Goal: Task Accomplishment & Management: Complete application form

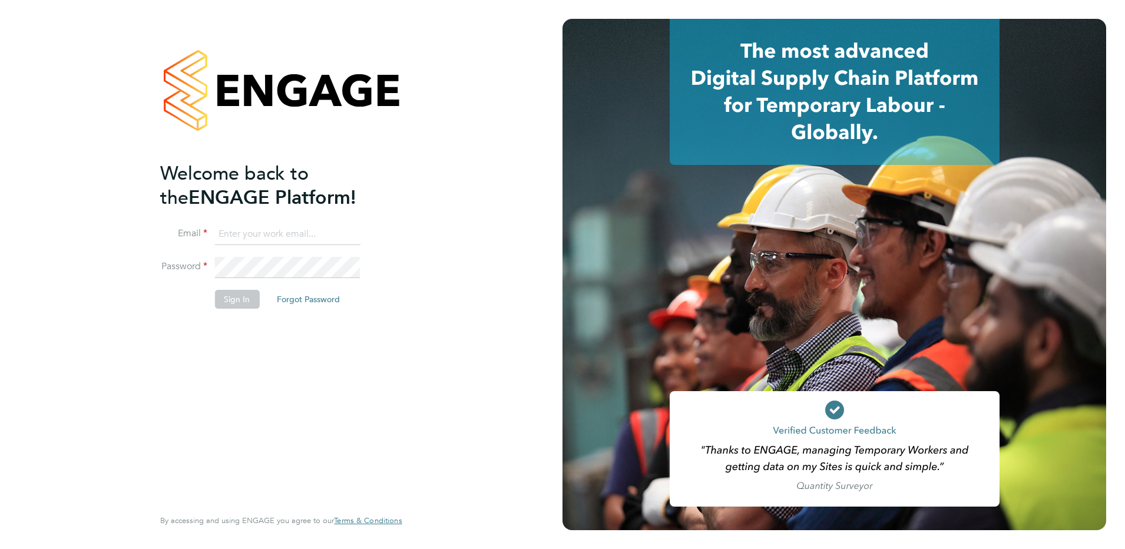
type input "Sasha.steeples@Setsquarerecruitment.com"
click at [220, 298] on button "Sign In" at bounding box center [236, 299] width 45 height 19
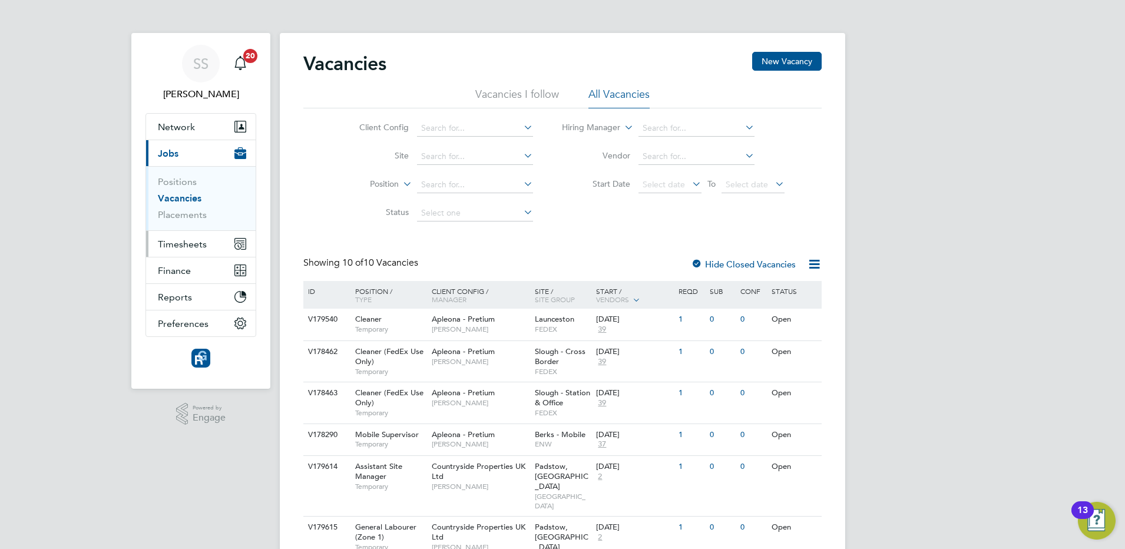
click at [181, 237] on button "Timesheets" at bounding box center [201, 244] width 110 height 26
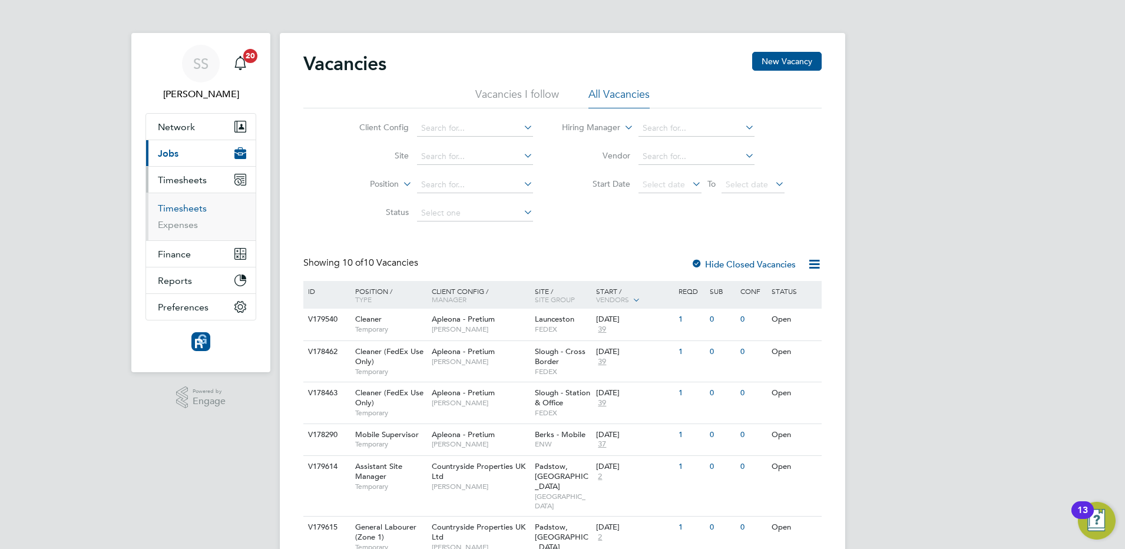
click at [185, 210] on link "Timesheets" at bounding box center [182, 208] width 49 height 11
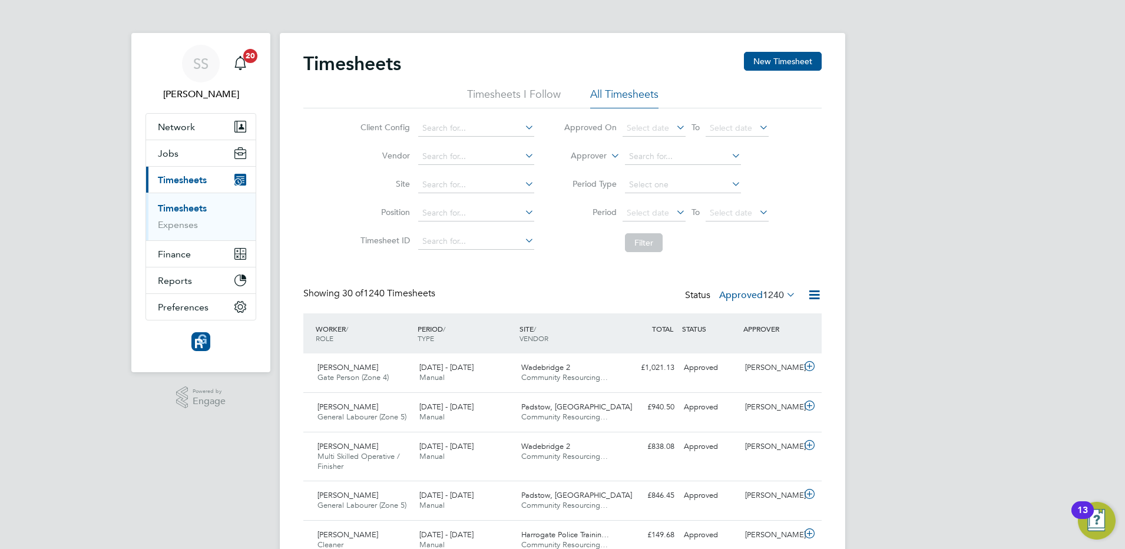
drag, startPoint x: 911, startPoint y: 248, endPoint x: 895, endPoint y: 275, distance: 30.9
click at [795, 60] on button "New Timesheet" at bounding box center [783, 61] width 78 height 19
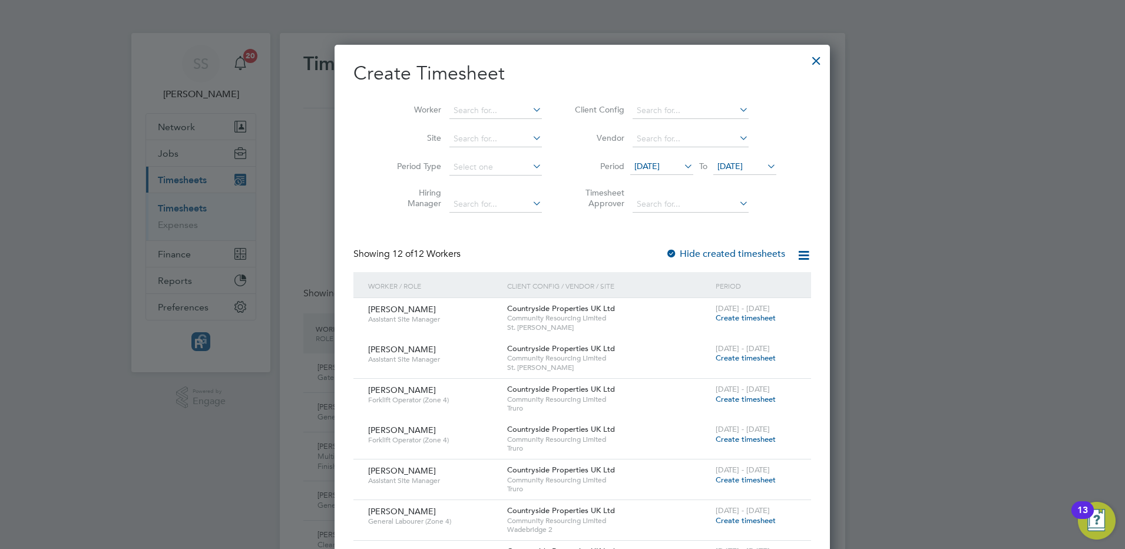
click at [654, 163] on span "[DATE]" at bounding box center [646, 166] width 25 height 11
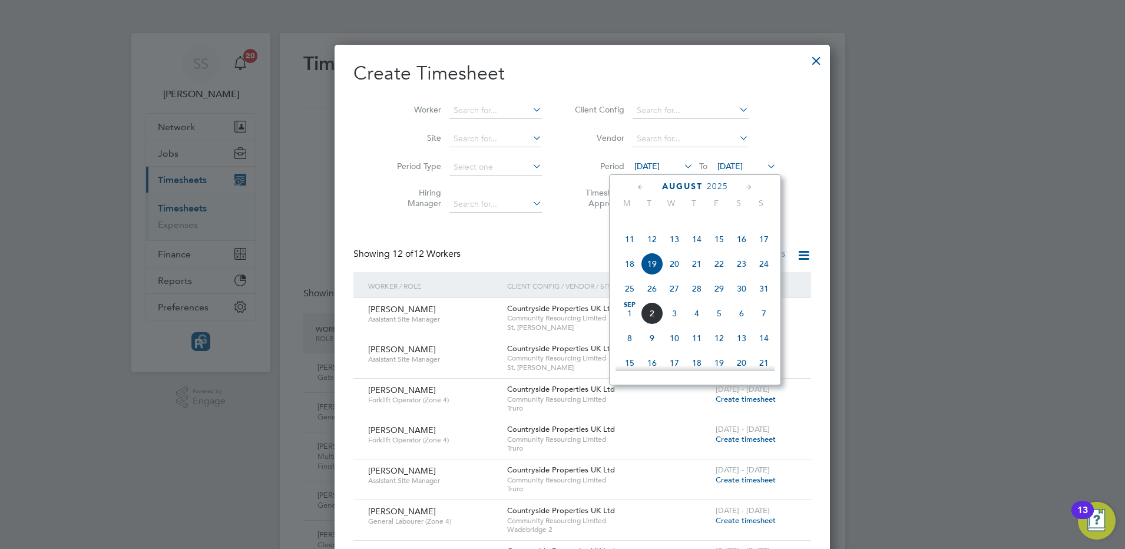
click at [629, 300] on span "25" at bounding box center [629, 288] width 22 height 22
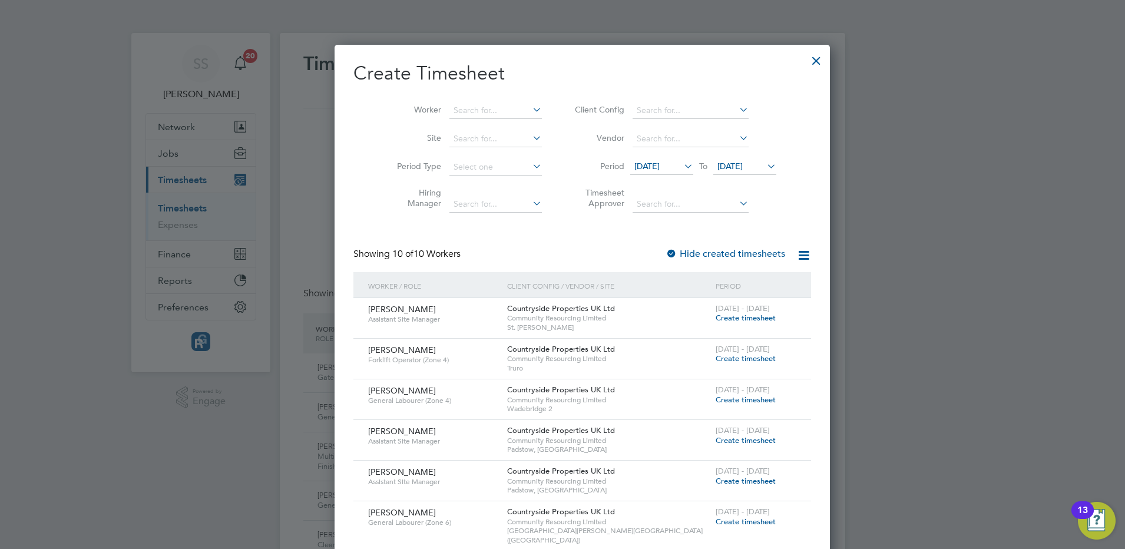
click at [728, 167] on span "[DATE]" at bounding box center [729, 166] width 25 height 11
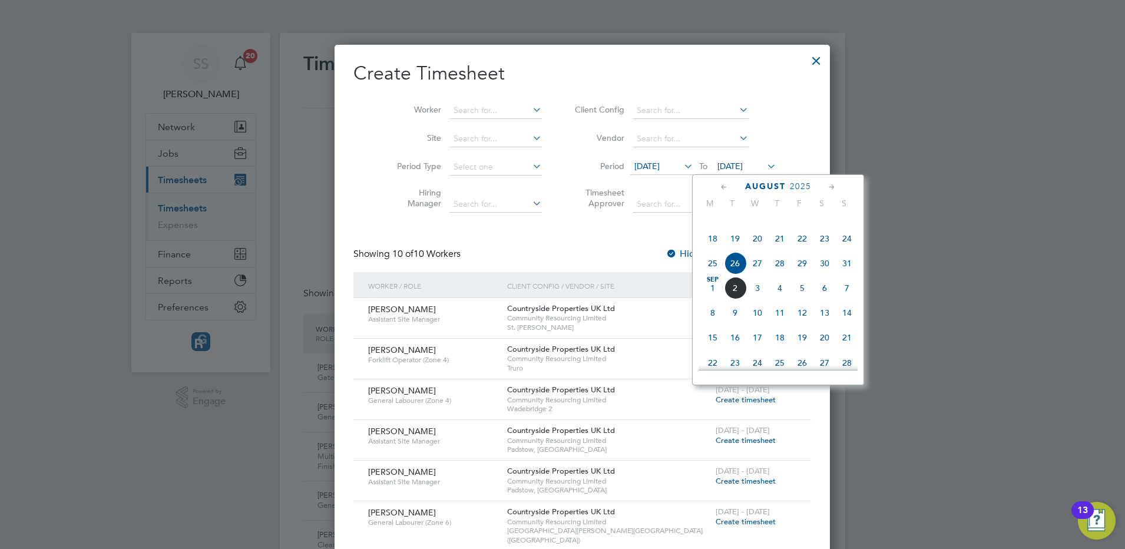
click at [845, 274] on span "31" at bounding box center [846, 263] width 22 height 22
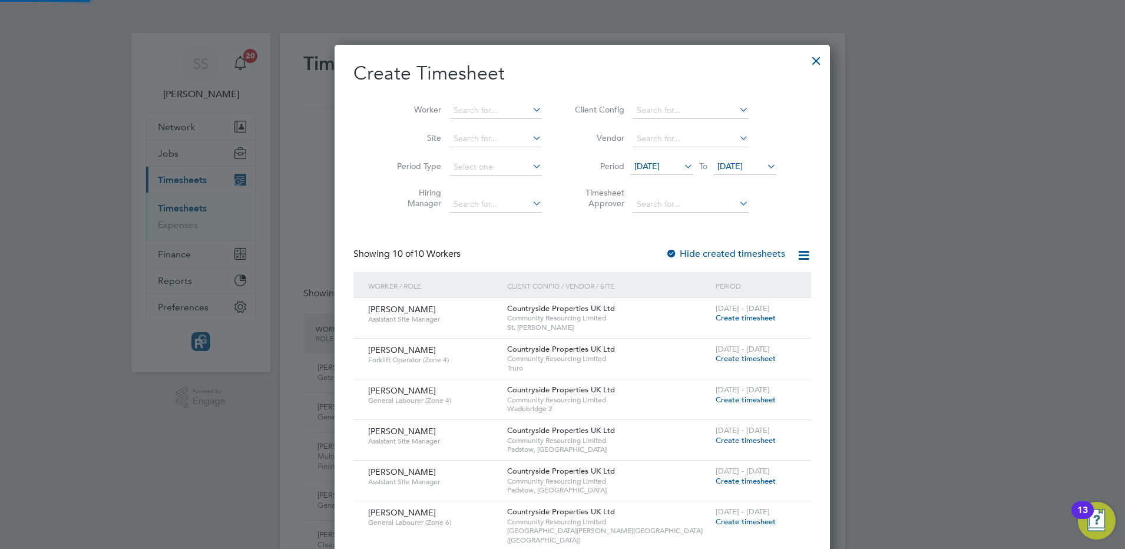
scroll to position [685, 455]
click at [719, 481] on span "Create timesheet" at bounding box center [745, 481] width 60 height 10
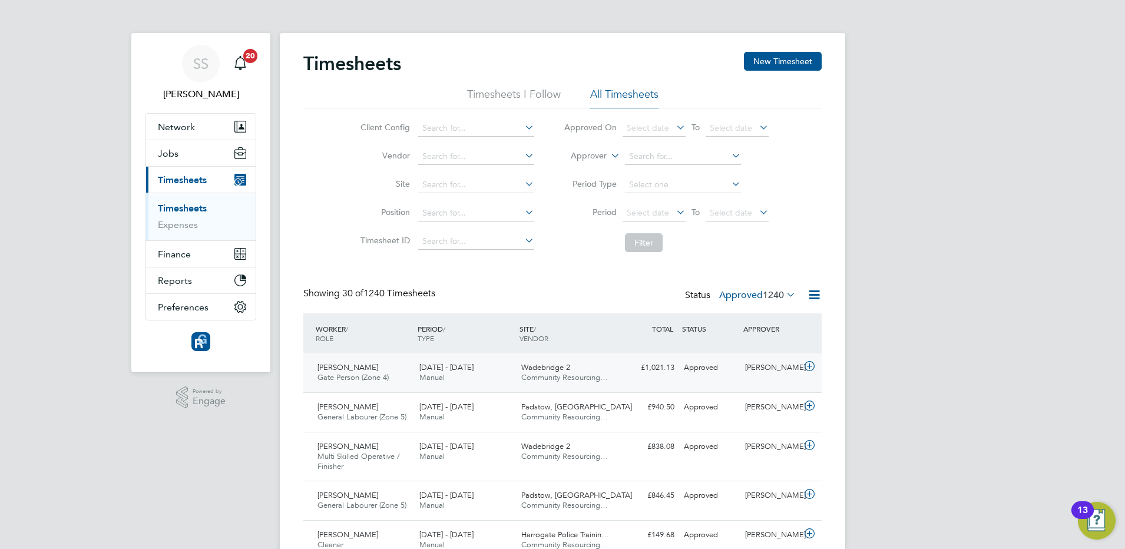
scroll to position [39, 102]
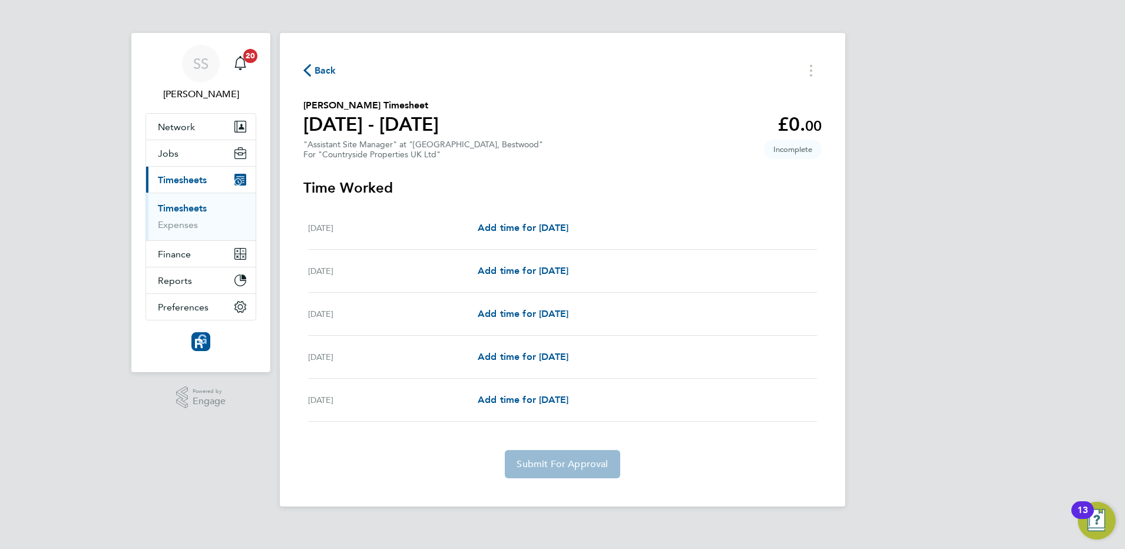
click at [527, 218] on div "[DATE] Add time for [DATE] Add time for [DATE]" at bounding box center [562, 228] width 509 height 43
click at [531, 227] on span "Add time for [DATE]" at bounding box center [522, 227] width 91 height 11
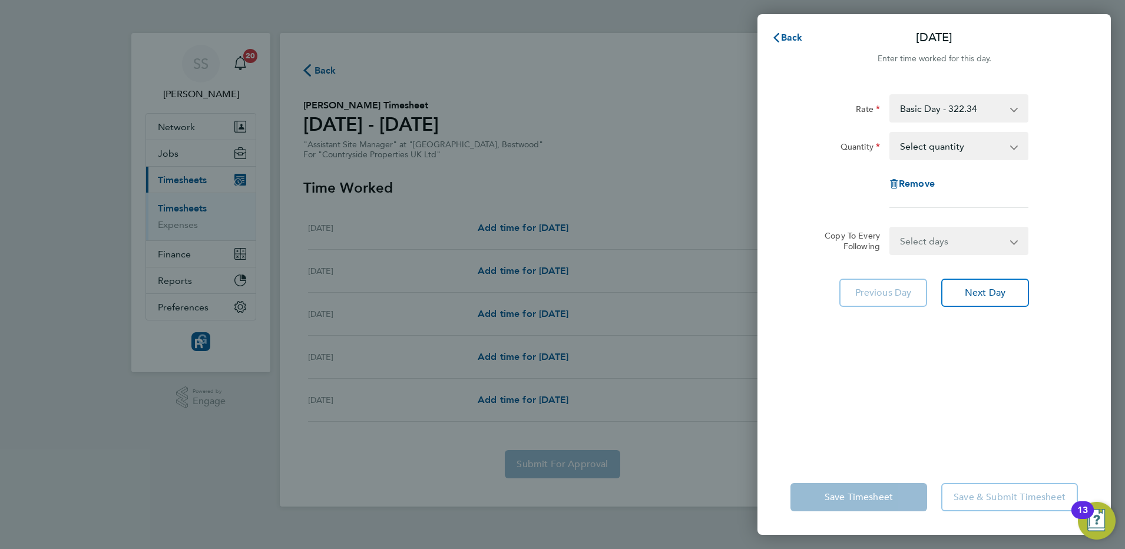
click at [957, 142] on select "Select quantity 0.5 1" at bounding box center [951, 146] width 122 height 26
select select "1"
click at [890, 133] on select "Select quantity 0.5 1" at bounding box center [951, 146] width 122 height 26
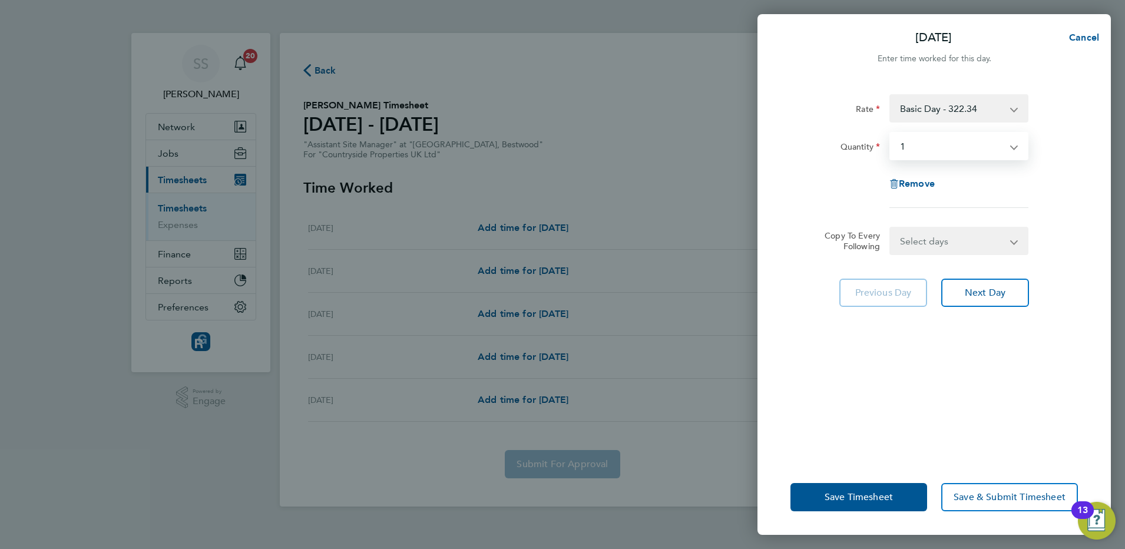
click at [948, 243] on select "Select days Day [DATE] [DATE] [DATE] [DATE]" at bounding box center [952, 241] width 124 height 26
click at [1069, 403] on div "Rate Basic Day - 322.34 Quantity Select quantity 0.5 1 Remove Copy To Every Fol…" at bounding box center [933, 269] width 353 height 379
click at [983, 298] on button "Next Day" at bounding box center [985, 292] width 88 height 28
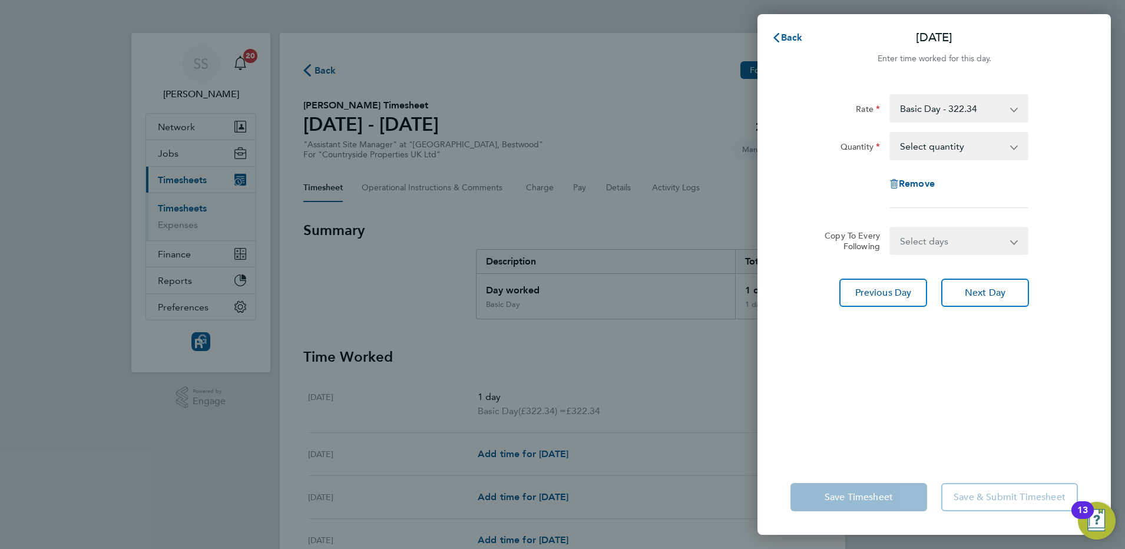
click at [944, 243] on select "Select days Day [DATE] [DATE] [DATE]" at bounding box center [952, 241] width 124 height 26
select select "DAY"
click at [890, 228] on select "Select days Day [DATE] [DATE] [DATE]" at bounding box center [952, 241] width 124 height 26
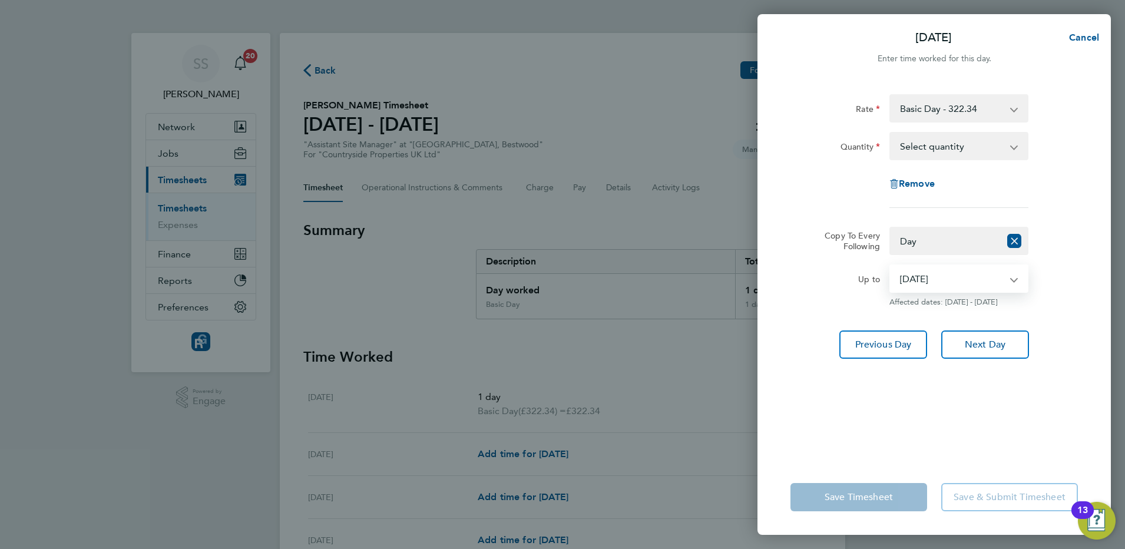
click at [935, 278] on select "[DATE] [DATE] [DATE]" at bounding box center [951, 279] width 122 height 26
select select "[DATE]"
click at [890, 266] on select "[DATE] [DATE] [DATE]" at bounding box center [951, 279] width 122 height 26
click at [976, 351] on button "Next Day" at bounding box center [985, 344] width 88 height 28
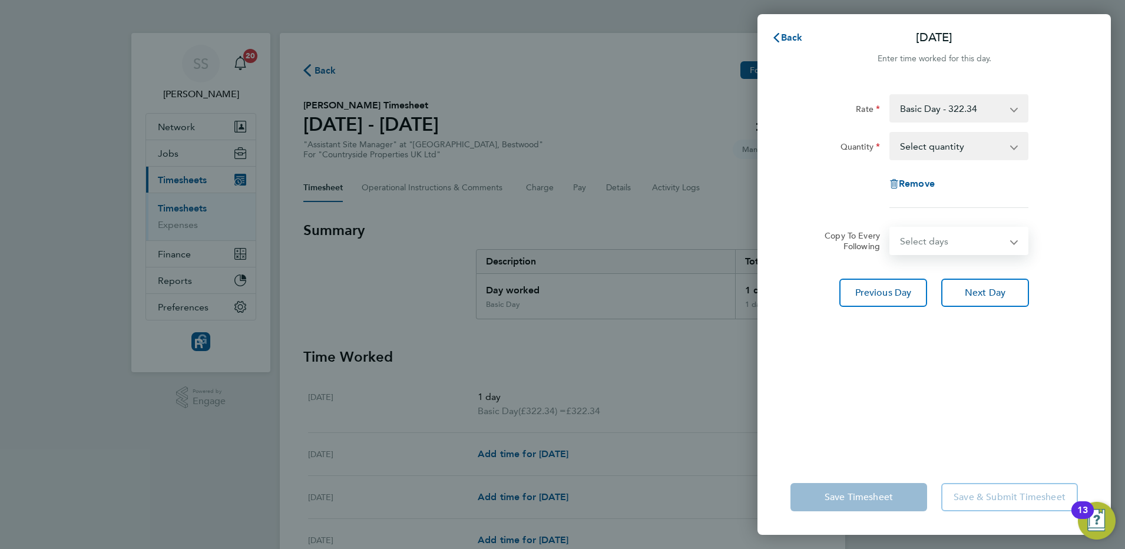
click at [927, 245] on select "Select days Day [DATE] [DATE]" at bounding box center [952, 241] width 124 height 26
select select "THU"
click at [890, 228] on select "Select days Day [DATE] [DATE]" at bounding box center [952, 241] width 124 height 26
select select "[DATE]"
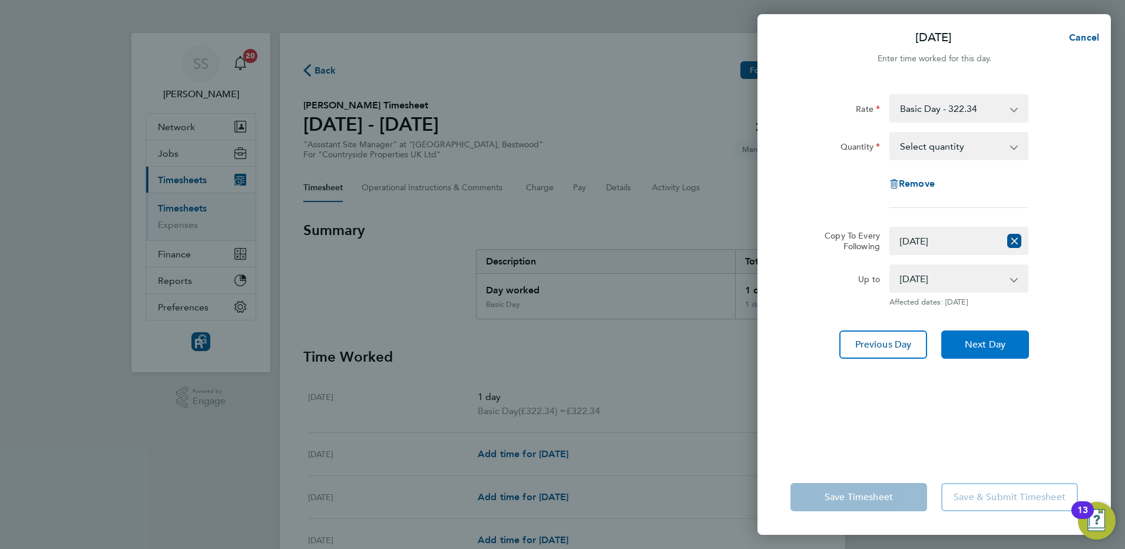
click at [973, 343] on span "Next Day" at bounding box center [984, 345] width 41 height 12
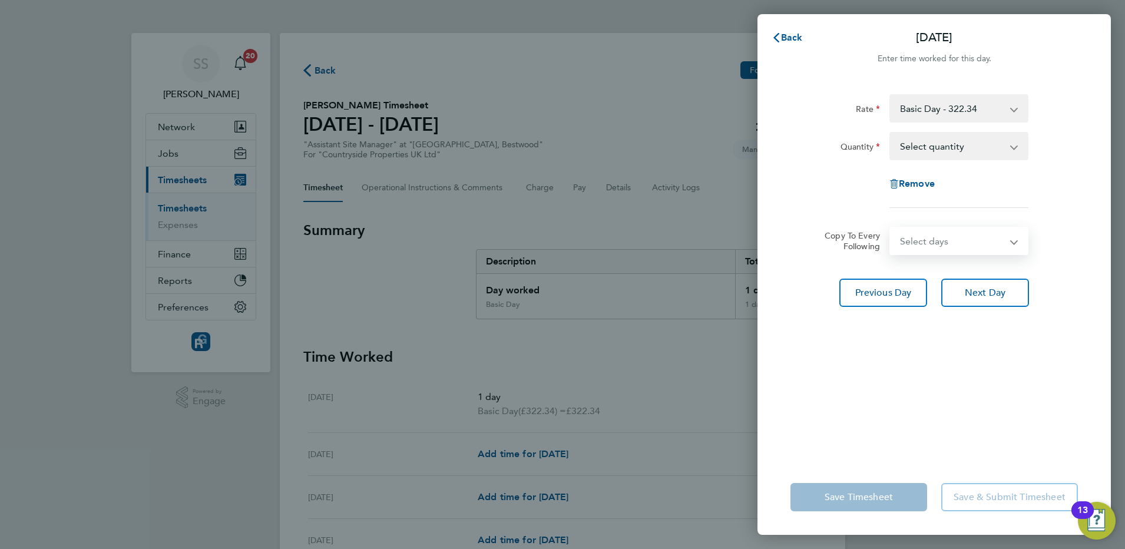
click at [948, 244] on select "Select days [DATE]" at bounding box center [952, 241] width 124 height 26
click at [890, 228] on select "Select days [DATE]" at bounding box center [952, 241] width 124 height 26
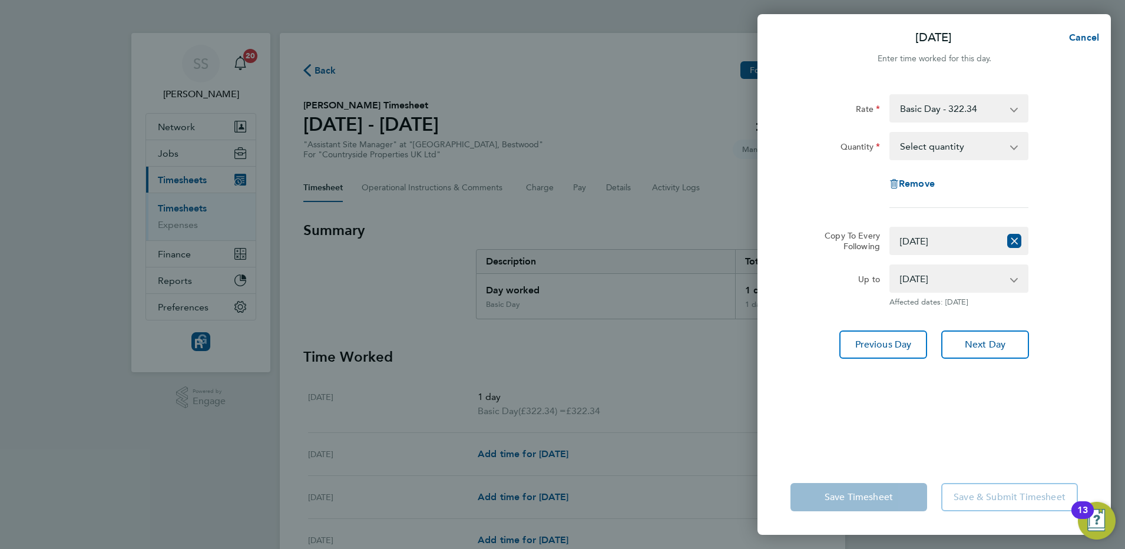
click at [975, 306] on span "Affected dates: [DATE]" at bounding box center [958, 301] width 139 height 9
click at [904, 343] on span "Previous Day" at bounding box center [883, 345] width 57 height 12
select select "0: null"
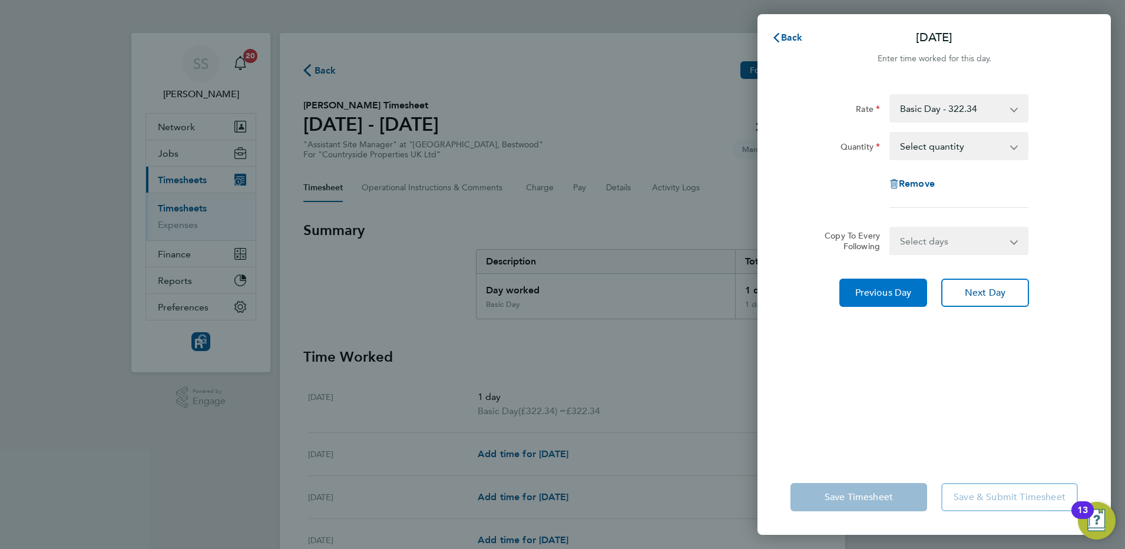
click at [889, 305] on button "Previous Day" at bounding box center [883, 292] width 88 height 28
click at [940, 154] on select "Select quantity 0.5 1" at bounding box center [951, 146] width 122 height 26
select select "1"
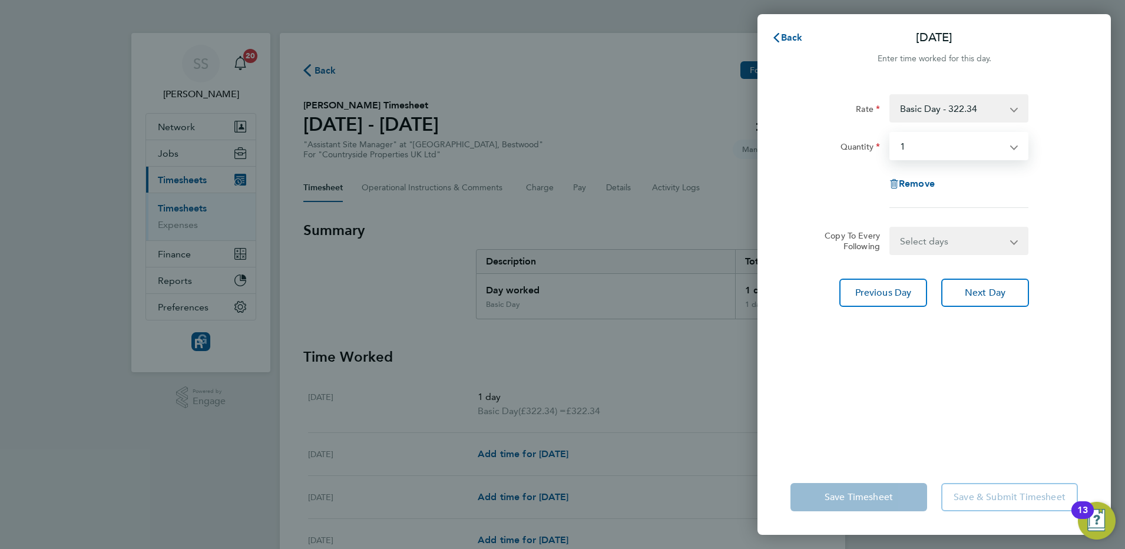
click at [890, 133] on select "Select quantity 0.5 1" at bounding box center [951, 146] width 122 height 26
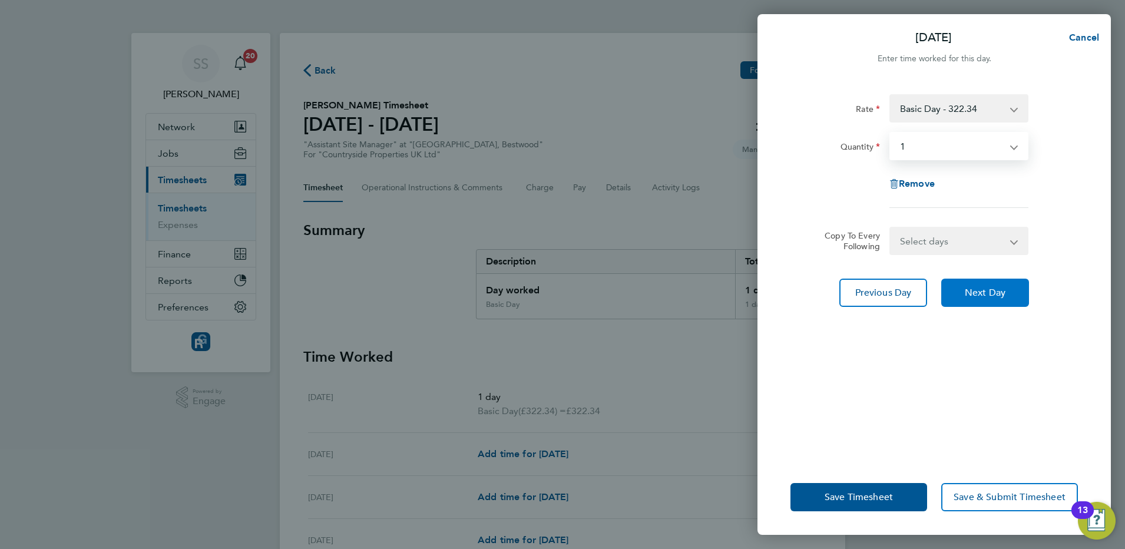
click at [984, 298] on button "Next Day" at bounding box center [985, 292] width 88 height 28
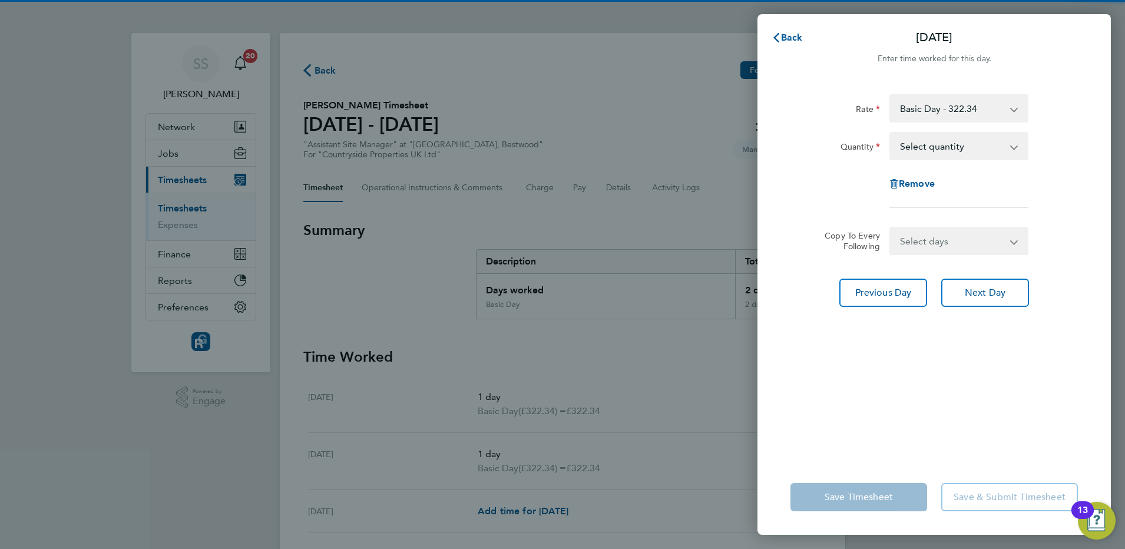
click at [938, 148] on select "Select quantity 0.5 1" at bounding box center [951, 146] width 122 height 26
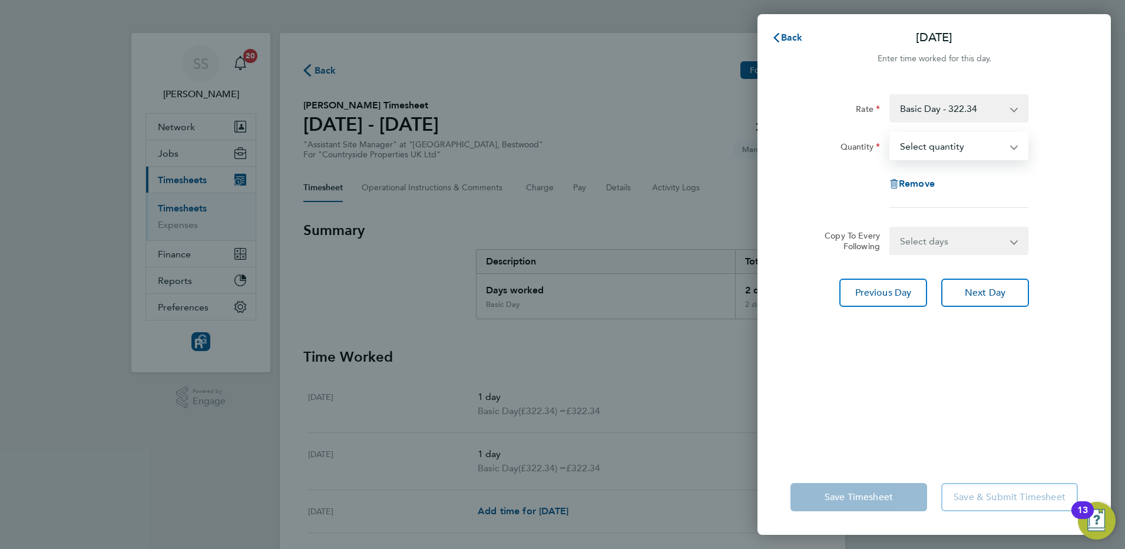
select select "1"
click at [890, 133] on select "Select quantity 0.5 1" at bounding box center [951, 146] width 122 height 26
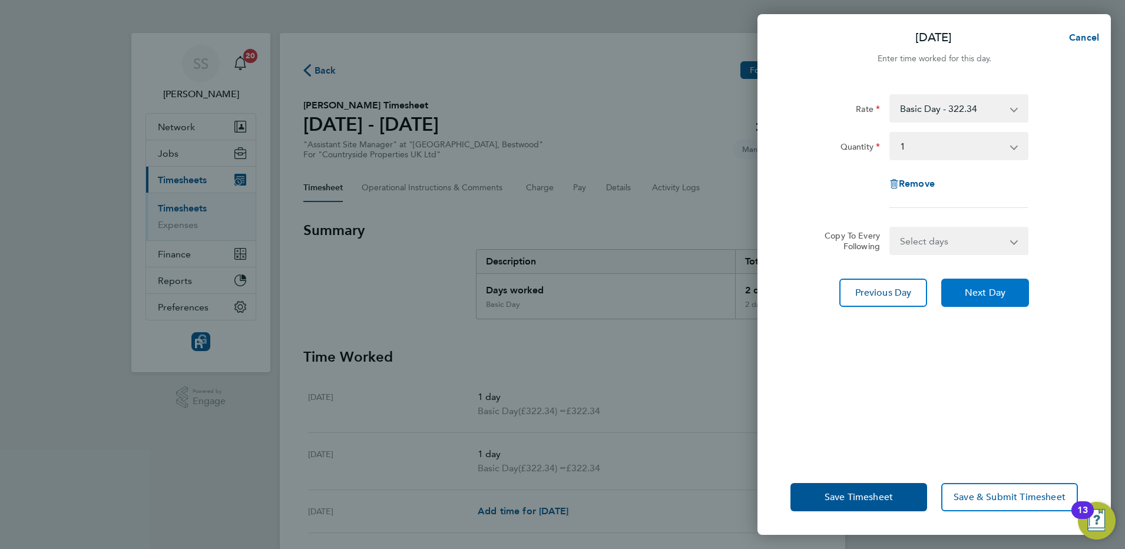
click at [980, 294] on span "Next Day" at bounding box center [984, 293] width 41 height 12
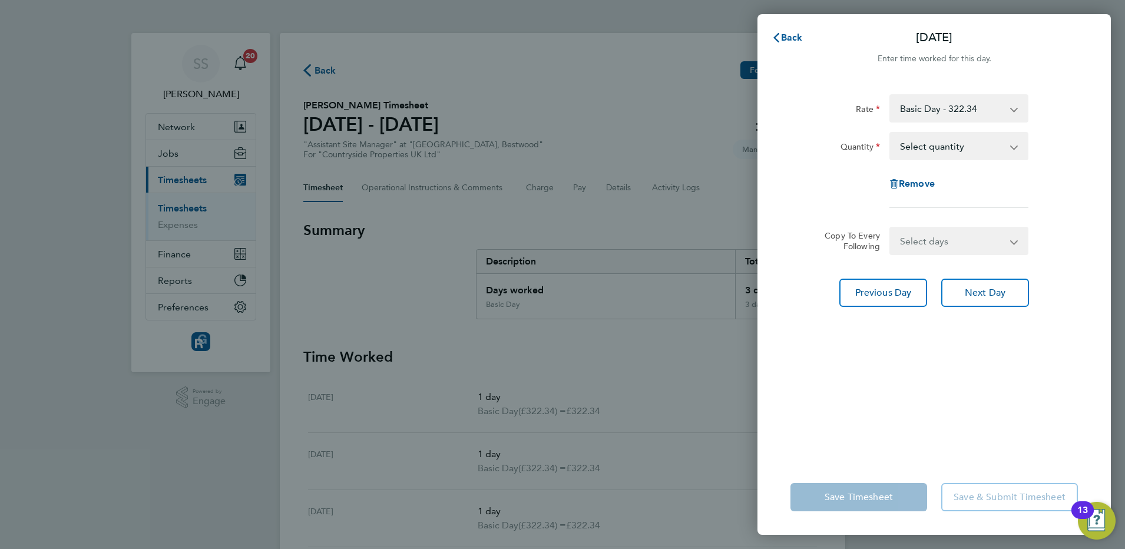
click at [946, 149] on select "Select quantity 0.5 1" at bounding box center [951, 146] width 122 height 26
select select "1"
click at [890, 133] on select "Select quantity 0.5 1" at bounding box center [951, 146] width 122 height 26
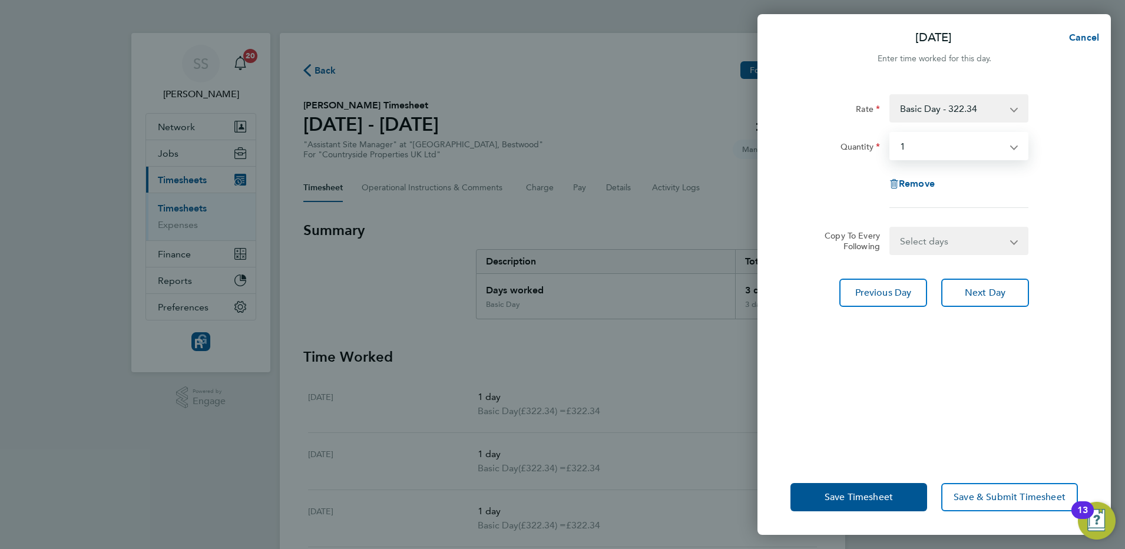
drag, startPoint x: 953, startPoint y: 241, endPoint x: 951, endPoint y: 256, distance: 14.8
click at [953, 241] on select "Select days [DATE]" at bounding box center [952, 241] width 124 height 26
select select "FRI"
click at [890, 228] on select "Select days [DATE]" at bounding box center [952, 241] width 124 height 26
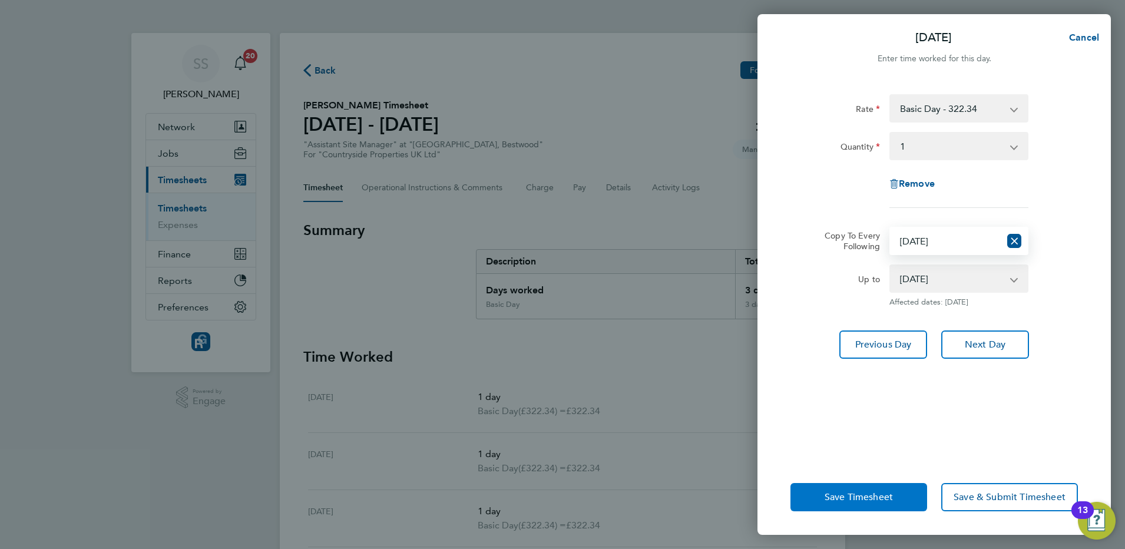
drag, startPoint x: 870, startPoint y: 498, endPoint x: 864, endPoint y: 490, distance: 9.3
click at [869, 498] on span "Save Timesheet" at bounding box center [858, 497] width 68 height 12
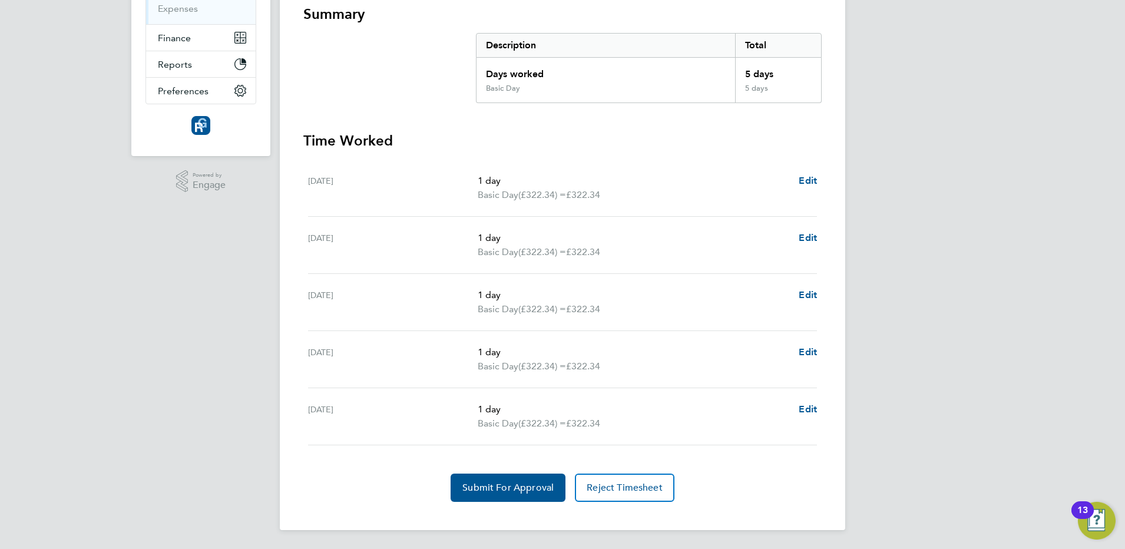
click at [808, 172] on div "[DATE] 1 day Basic Day (£322.34) = £322.34 Edit" at bounding box center [562, 188] width 509 height 57
click at [804, 178] on span "Edit" at bounding box center [807, 180] width 18 height 11
select select "1"
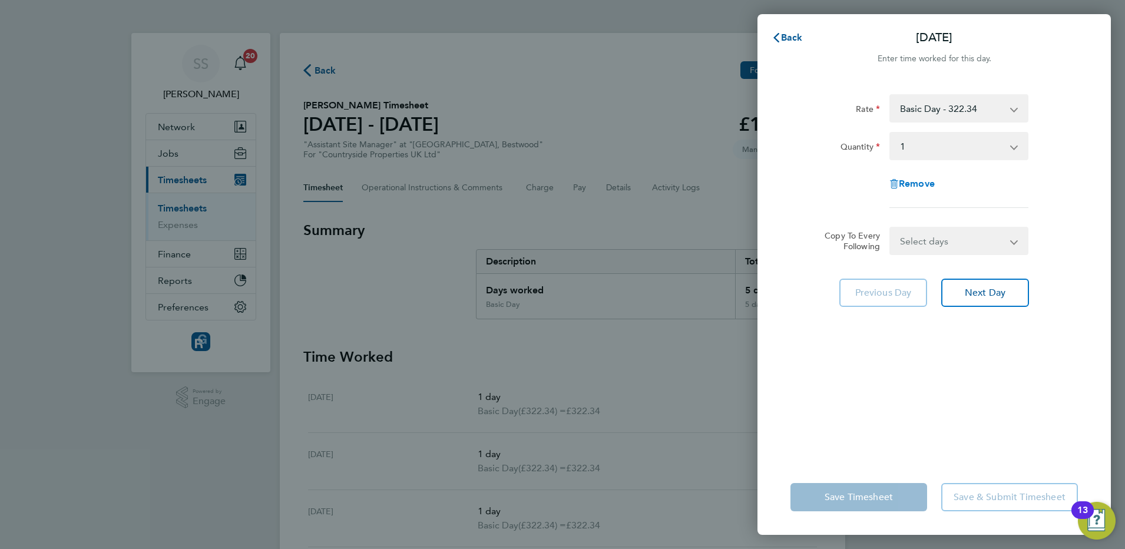
click at [910, 181] on span "Remove" at bounding box center [916, 183] width 36 height 11
select select "null"
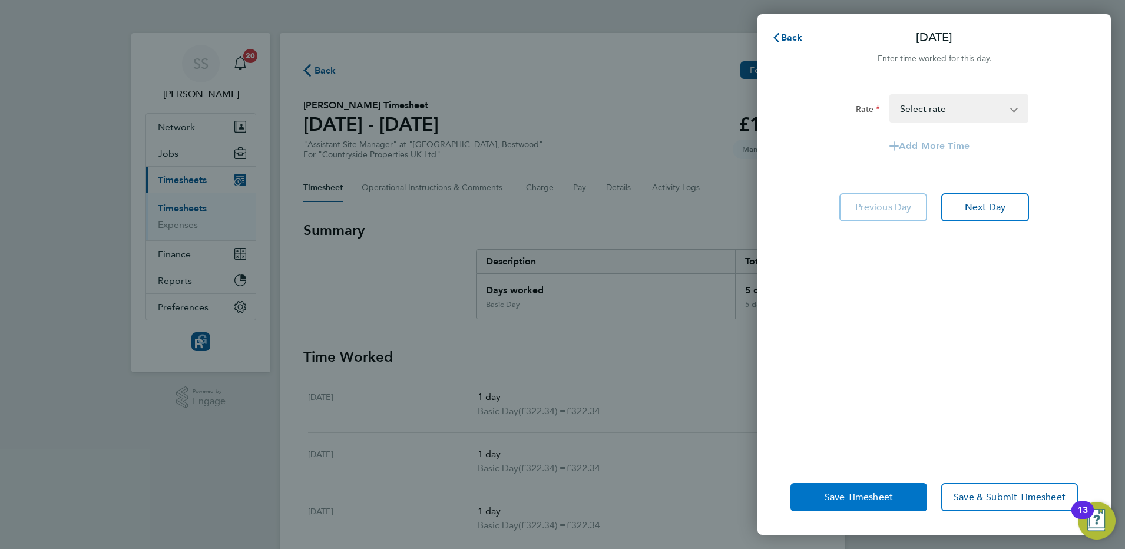
click at [872, 496] on span "Save Timesheet" at bounding box center [858, 497] width 68 height 12
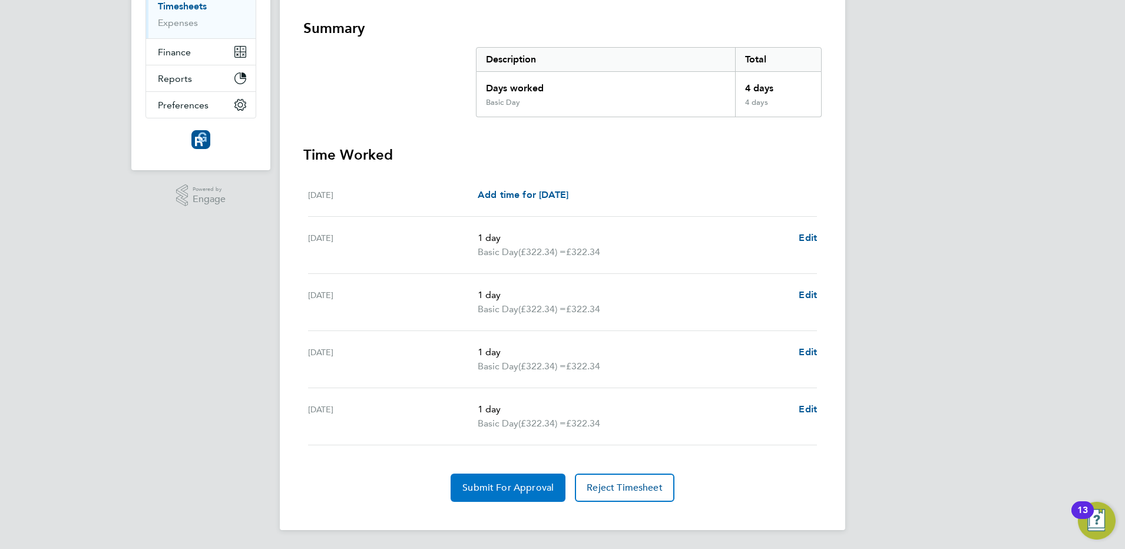
click at [517, 502] on button "Submit For Approval" at bounding box center [507, 487] width 115 height 28
click at [960, 269] on div "SS [PERSON_NAME] Notifications 20 Applications: Network Team Members Businesses…" at bounding box center [562, 174] width 1125 height 751
